Goal: Transaction & Acquisition: Purchase product/service

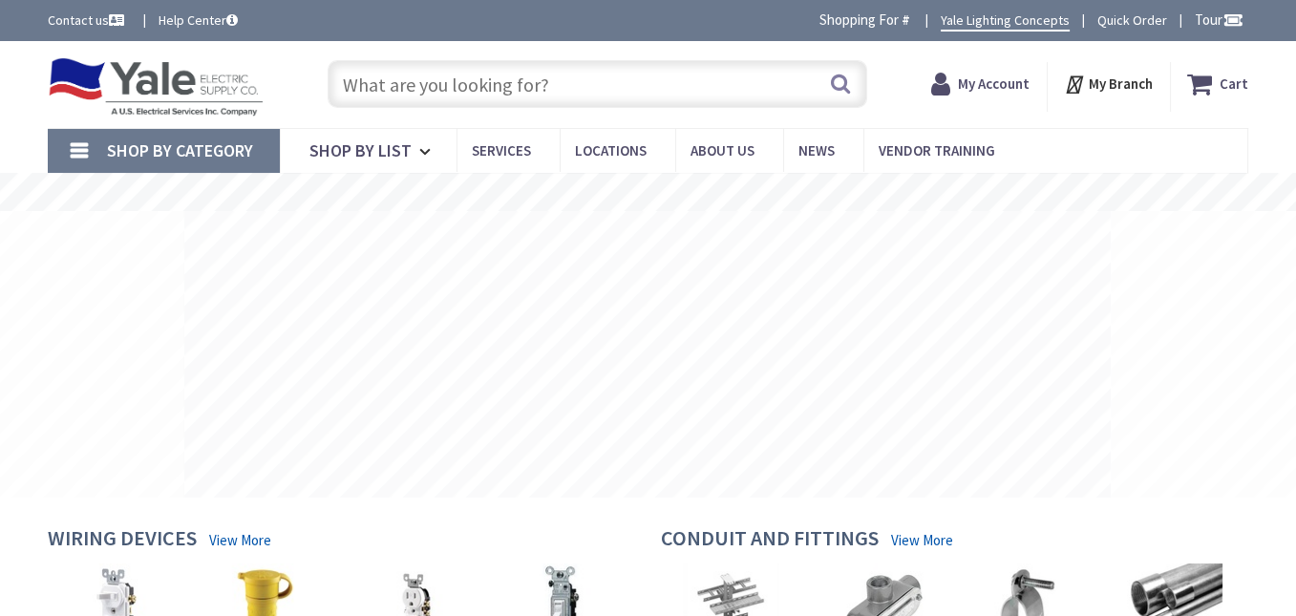
click at [562, 83] on input "text" at bounding box center [598, 84] width 540 height 48
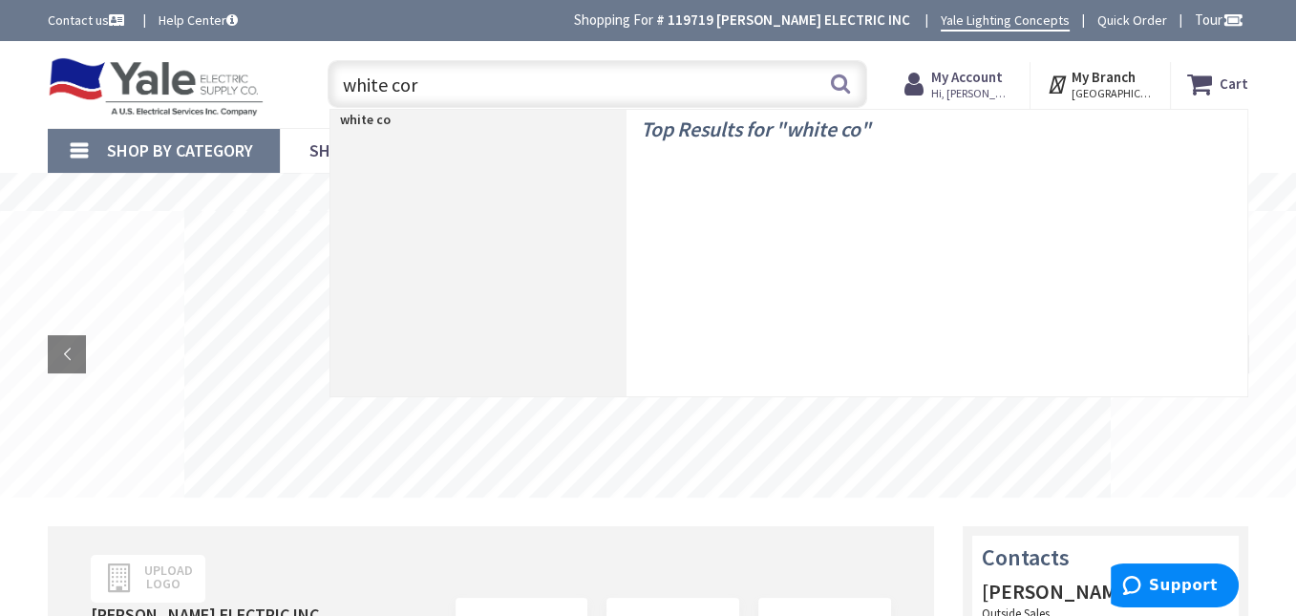
type input "white cord"
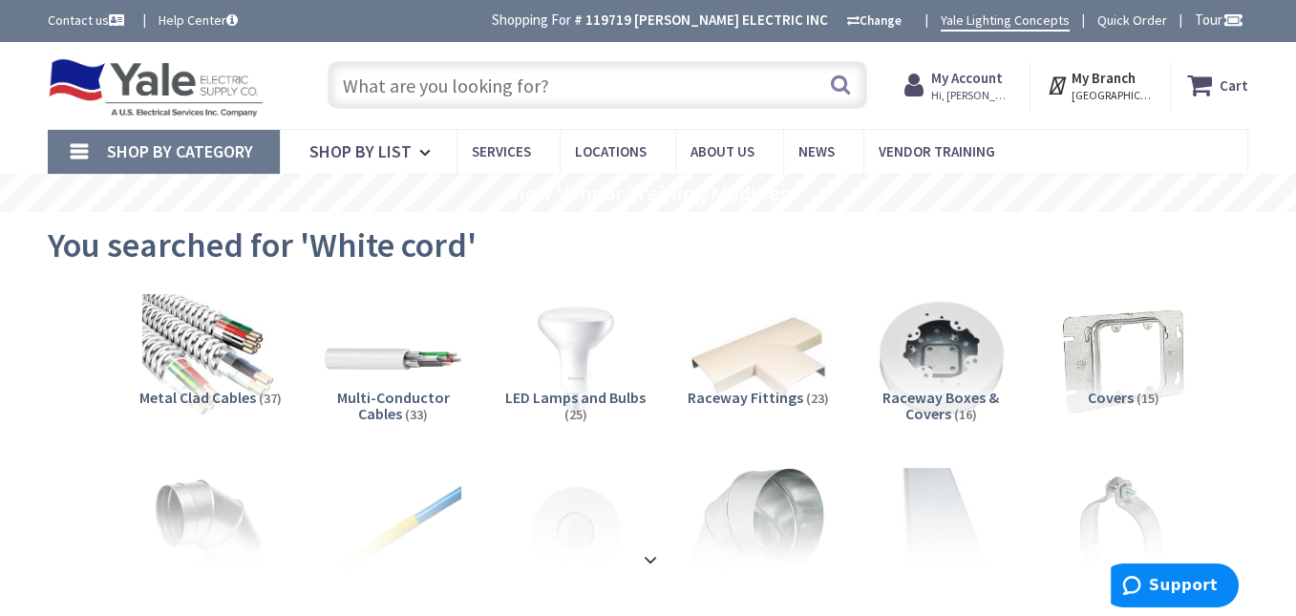
click at [600, 90] on input "text" at bounding box center [598, 85] width 540 height 48
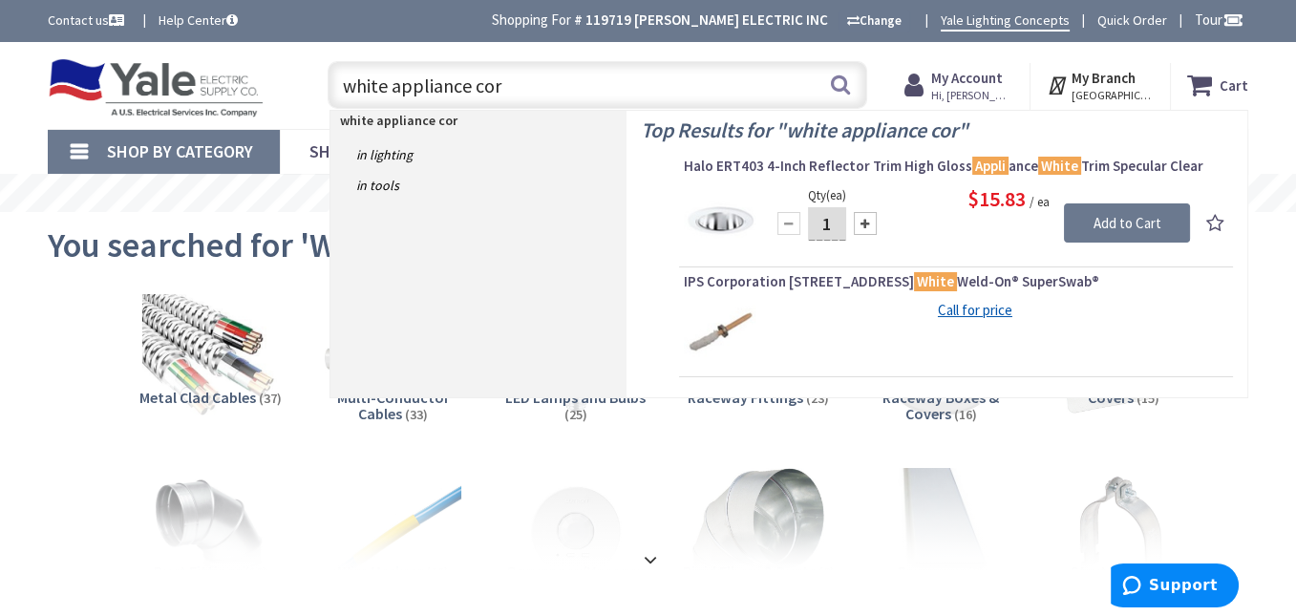
type input "white appliance cord"
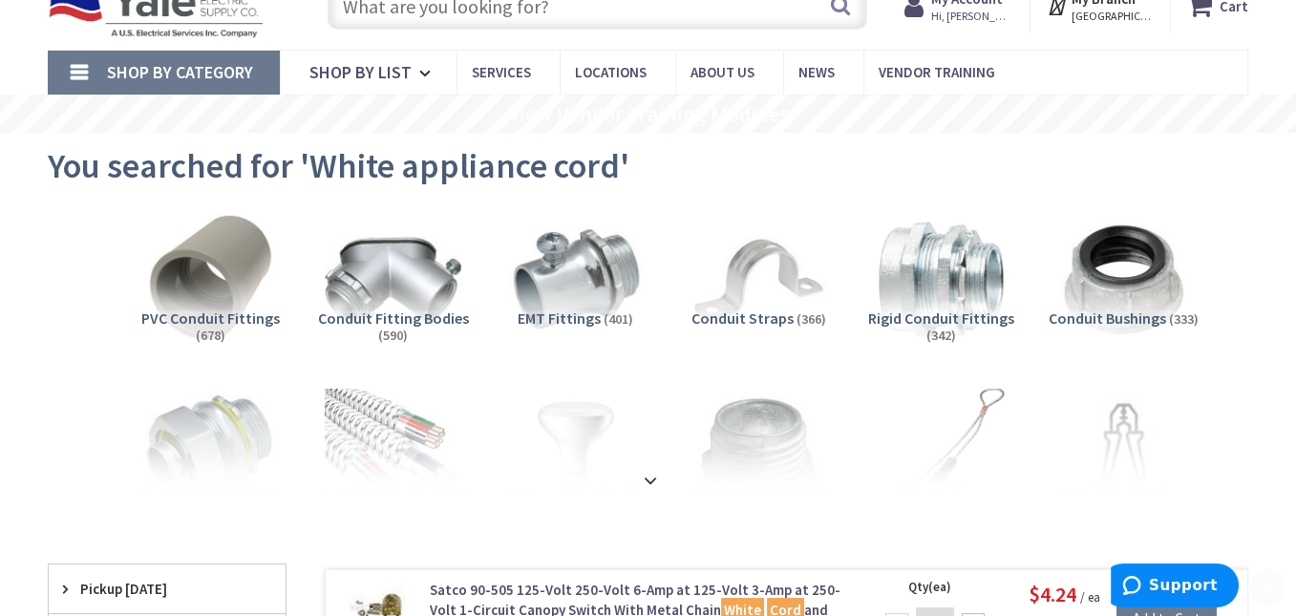
scroll to position [190, 0]
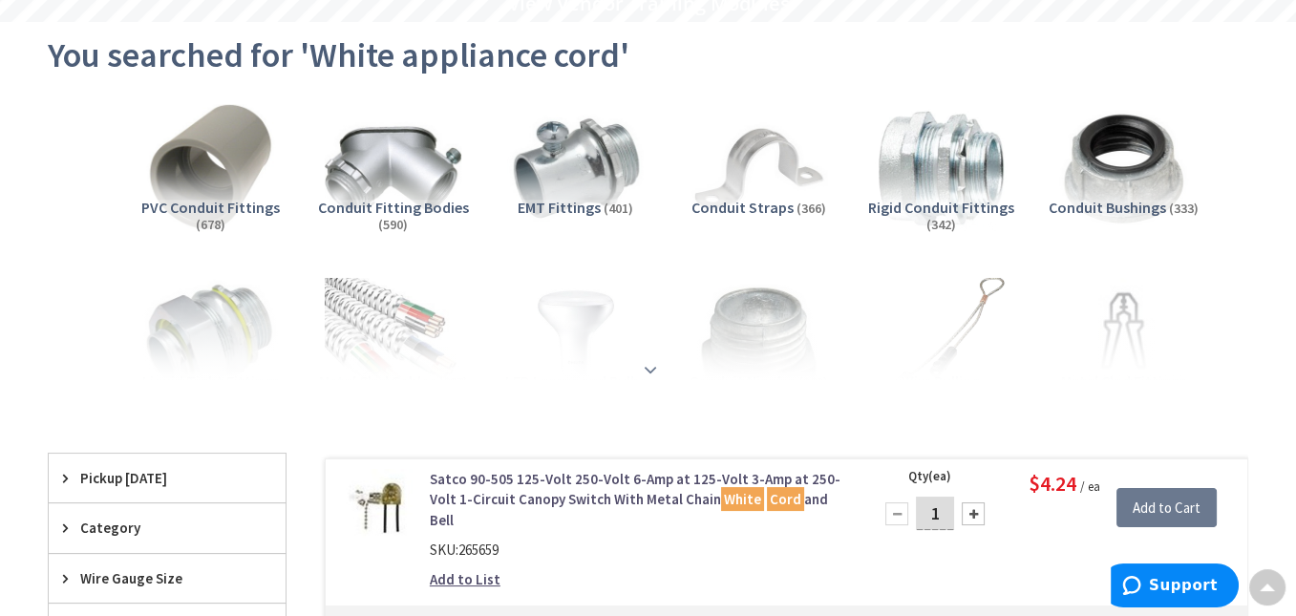
click at [648, 367] on strong at bounding box center [650, 361] width 23 height 21
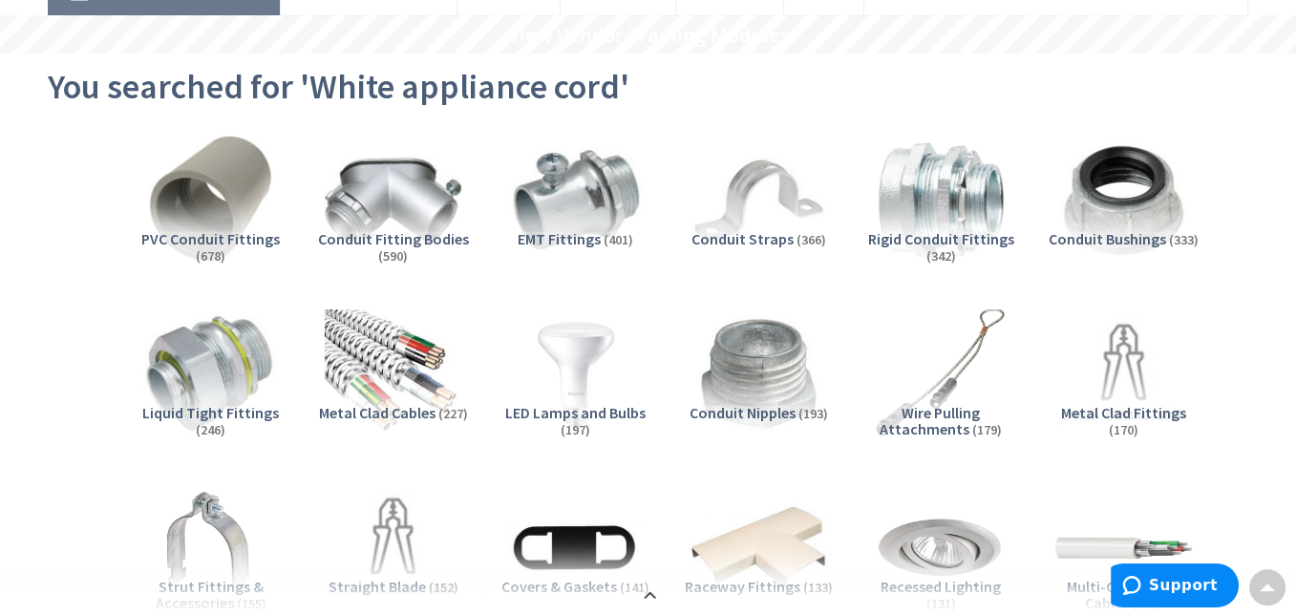
scroll to position [0, 0]
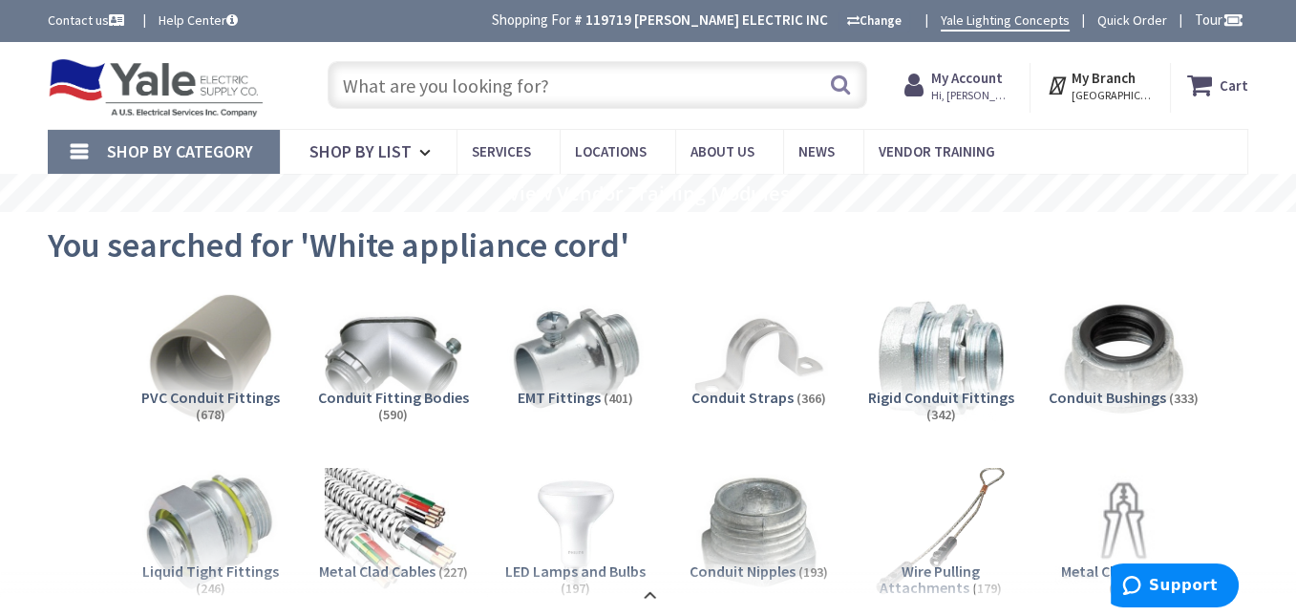
click at [566, 87] on input "text" at bounding box center [598, 85] width 540 height 48
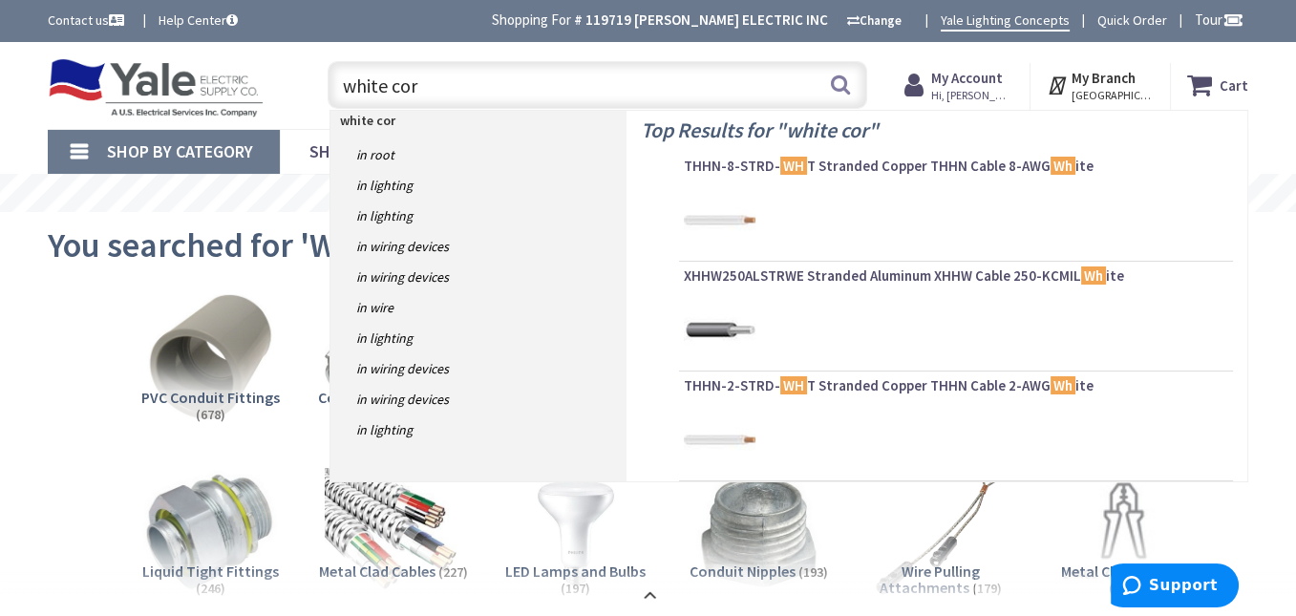
type input "white cord"
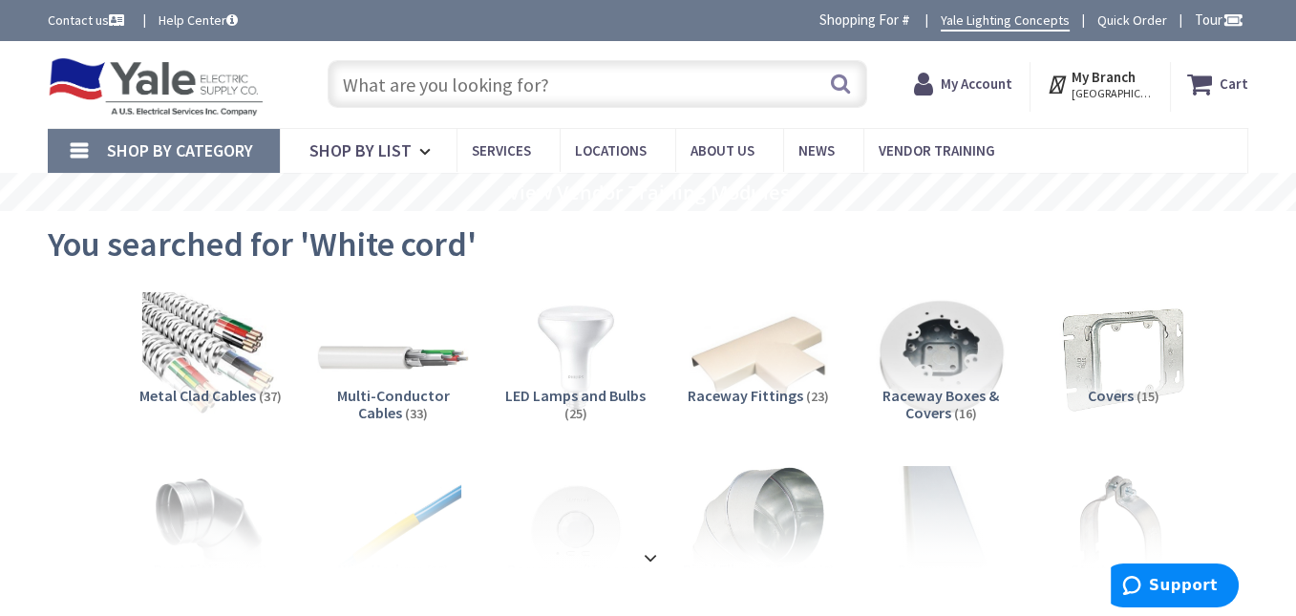
click at [377, 353] on img at bounding box center [393, 358] width 151 height 151
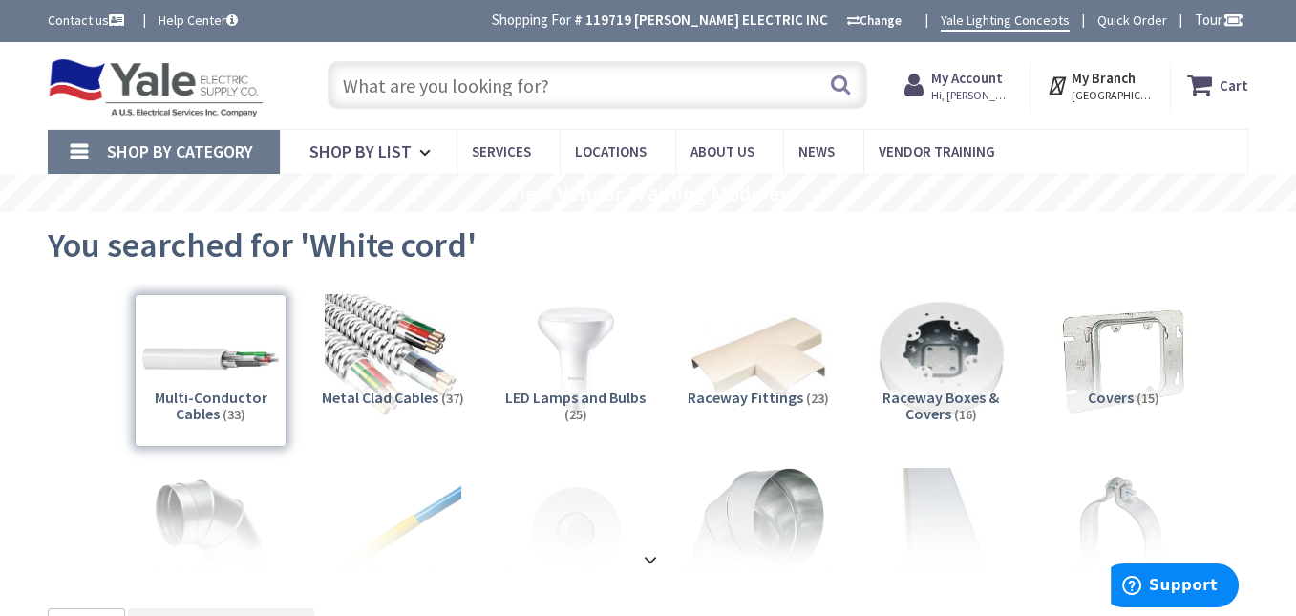
click at [605, 87] on input "text" at bounding box center [598, 85] width 540 height 48
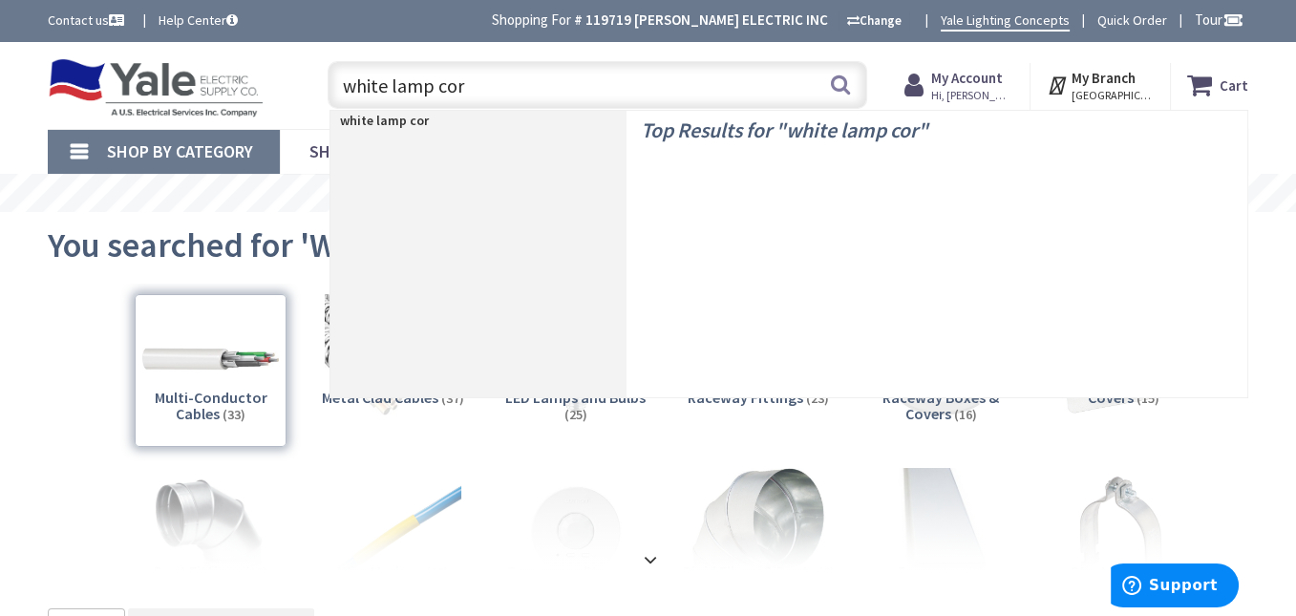
type input "white lamp cord"
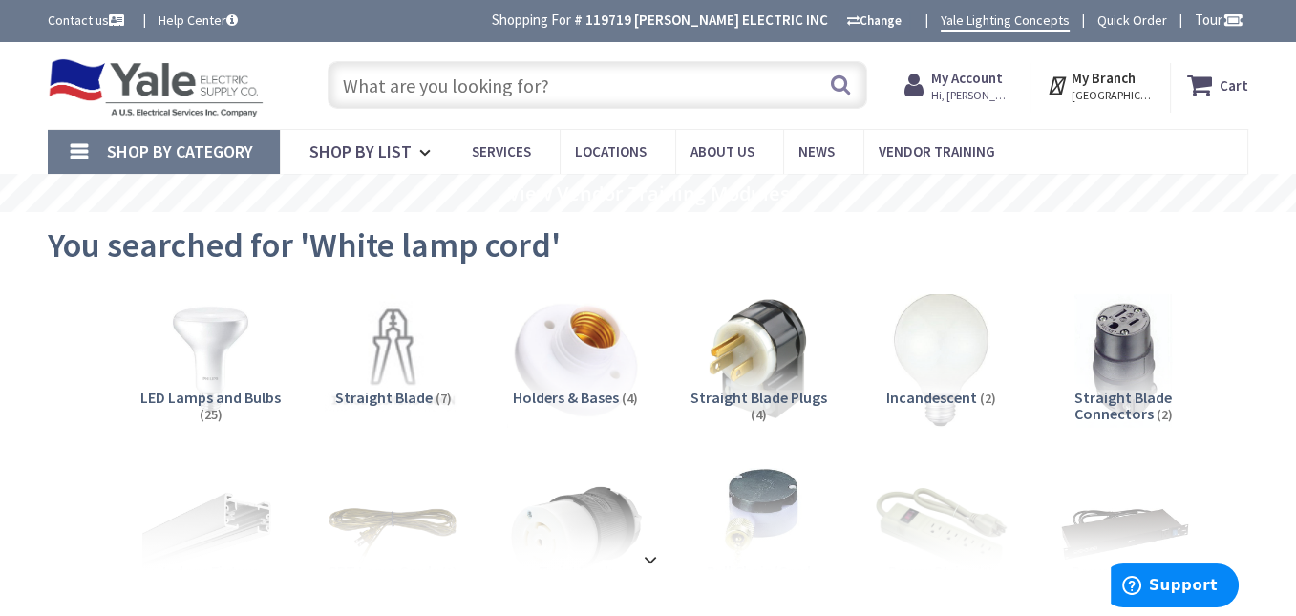
click at [582, 87] on input "text" at bounding box center [598, 85] width 540 height 48
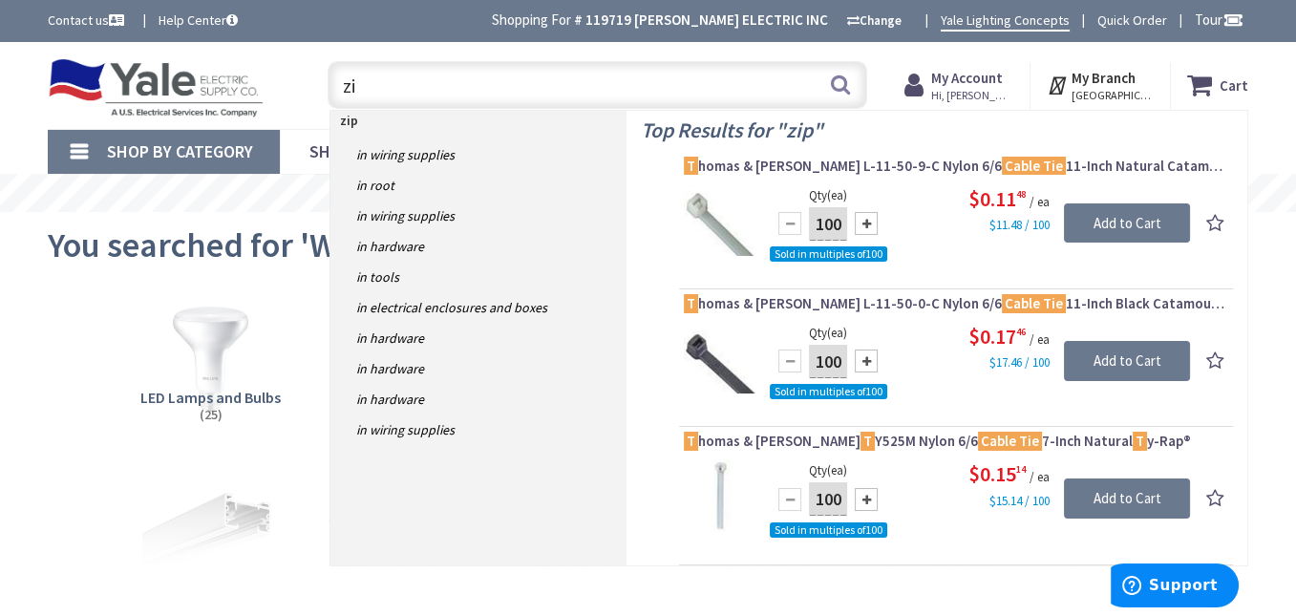
type input "z"
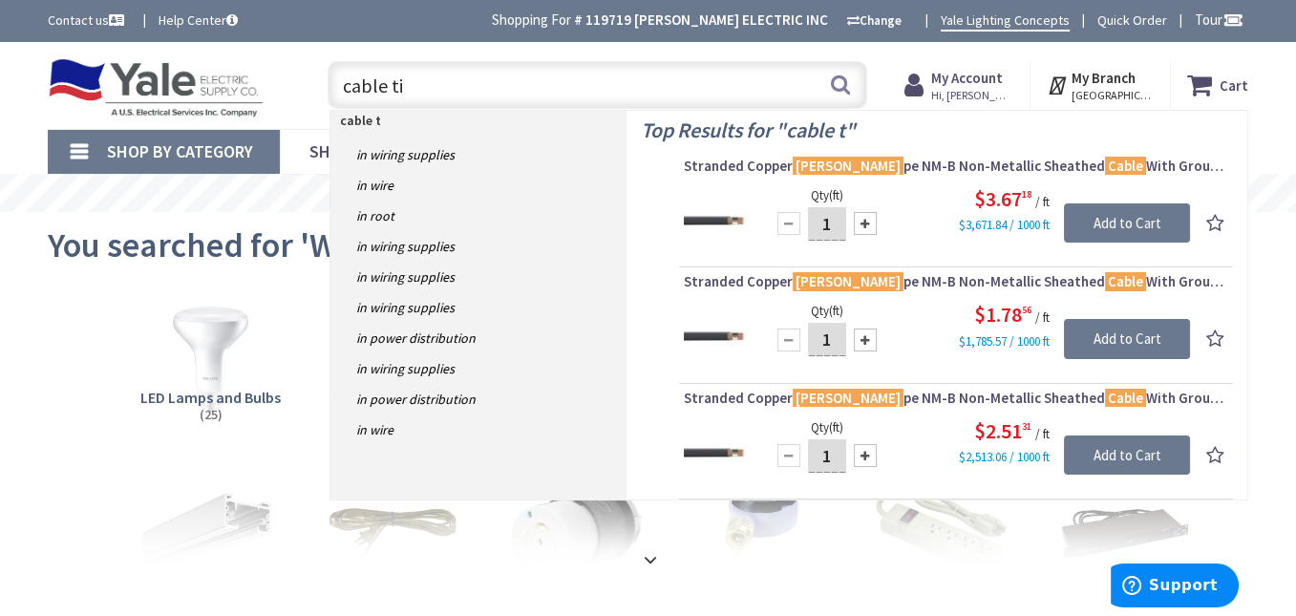
type input "cable tie"
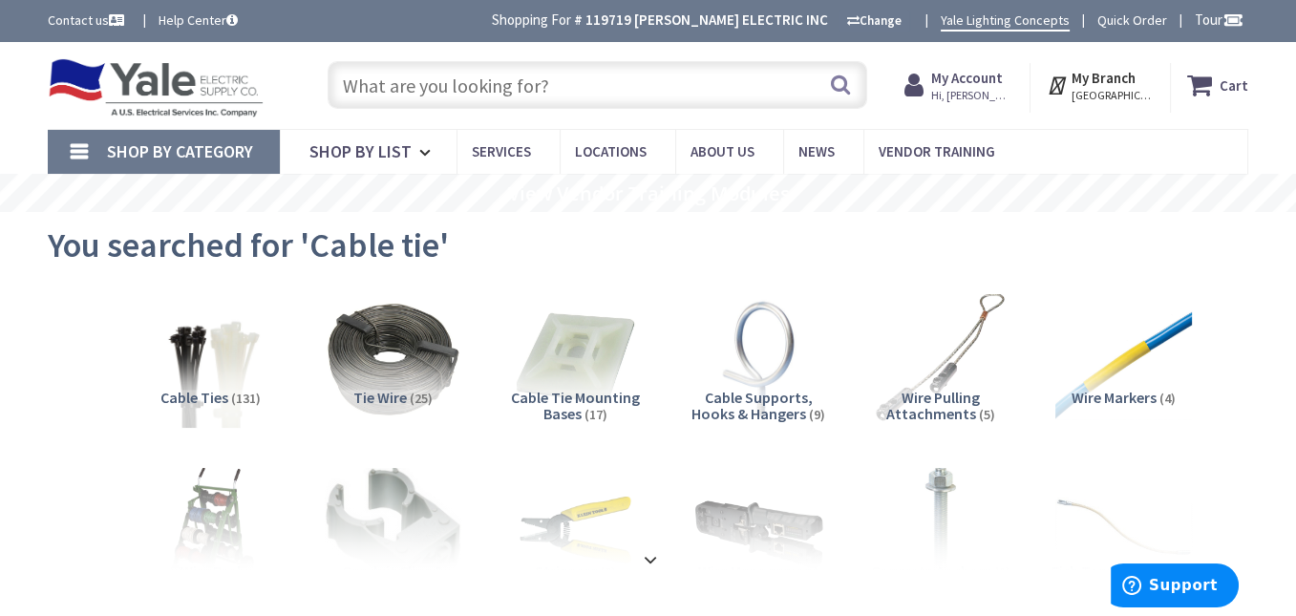
click at [579, 90] on input "text" at bounding box center [598, 85] width 540 height 48
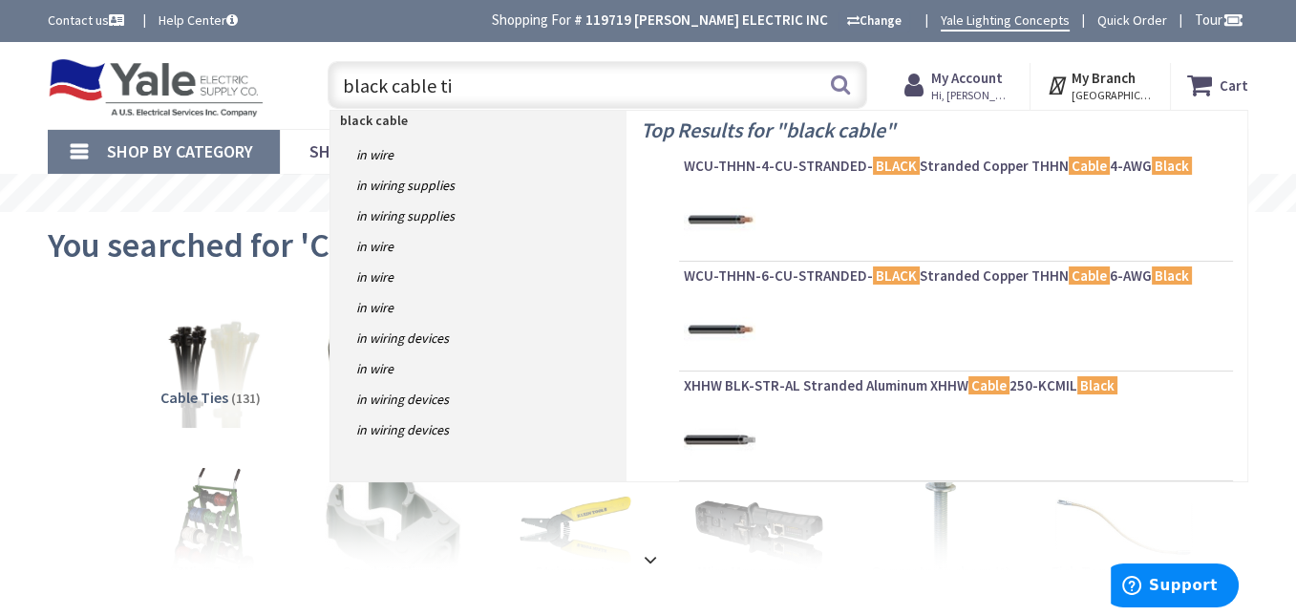
type input "black cable tie"
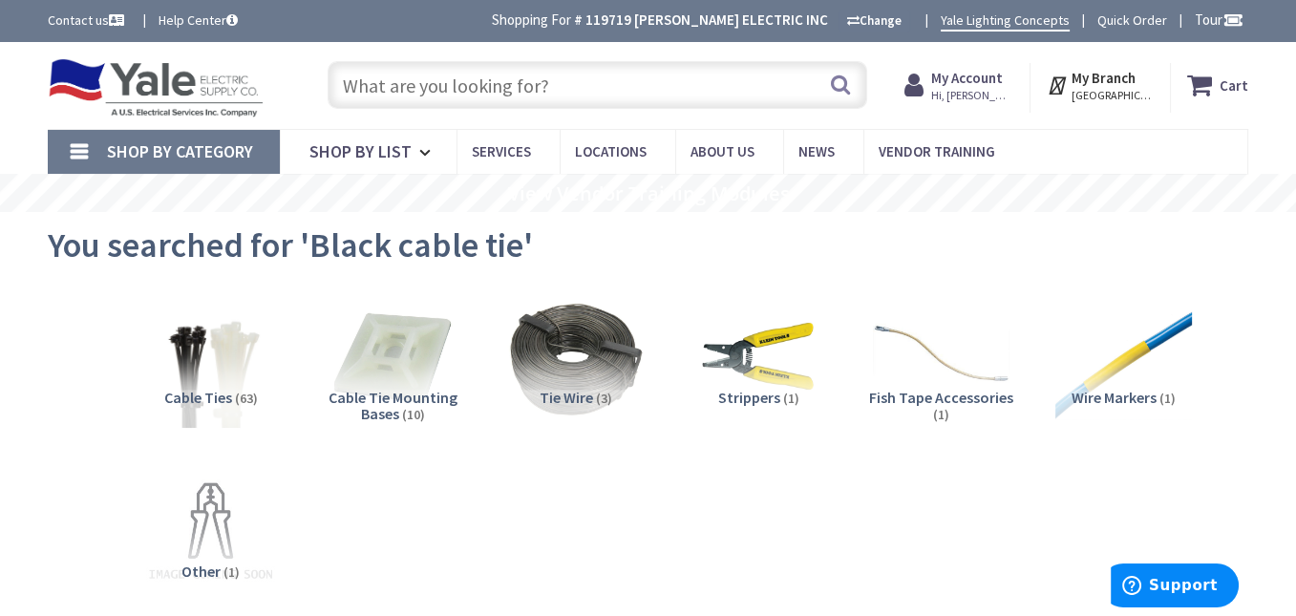
click at [559, 87] on input "text" at bounding box center [598, 85] width 540 height 48
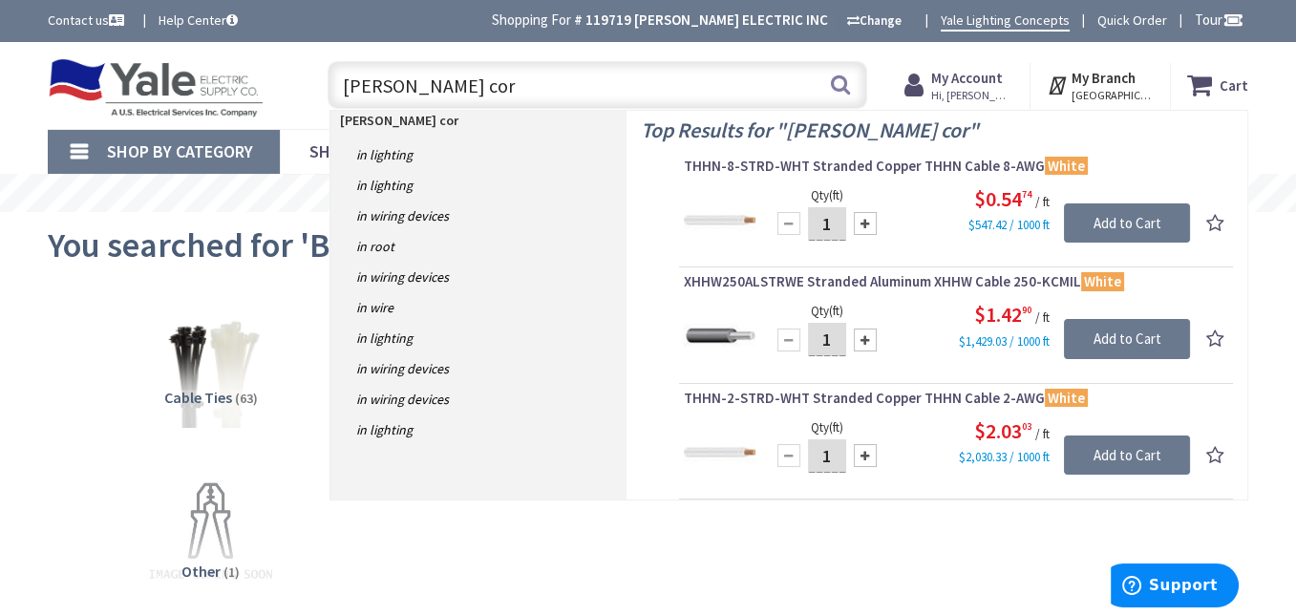
type input "white sj cord"
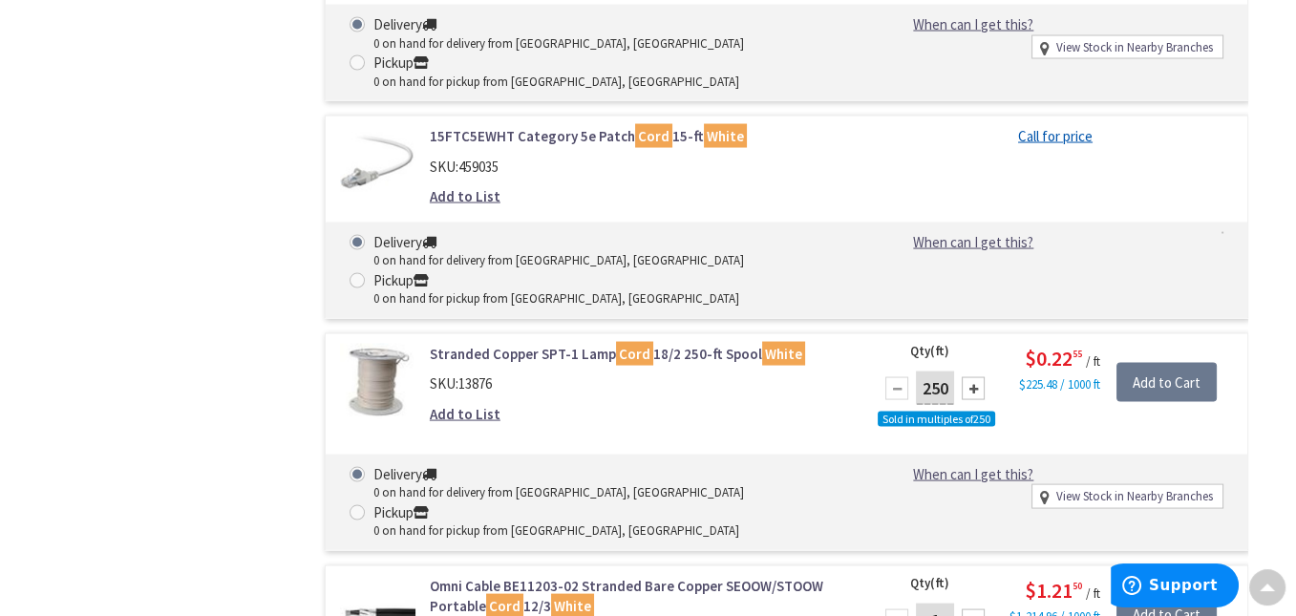
scroll to position [4968, 0]
